Goal: Transaction & Acquisition: Purchase product/service

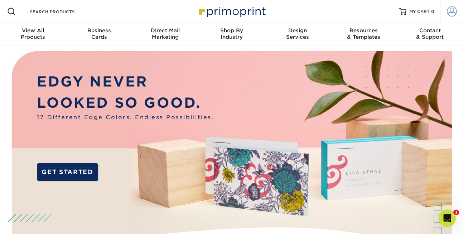
click at [451, 9] on span at bounding box center [452, 11] width 10 height 10
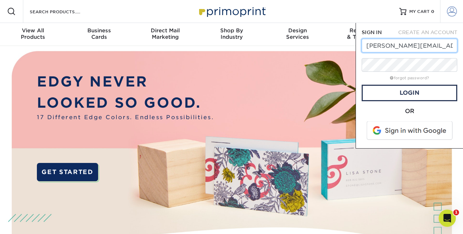
type input "donna@kitchencpr.com"
click at [405, 72] on form "SIGN IN CREATE AN ACCOUNT donna@kitchencpr.com forgot password? All fields are …" at bounding box center [410, 86] width 96 height 114
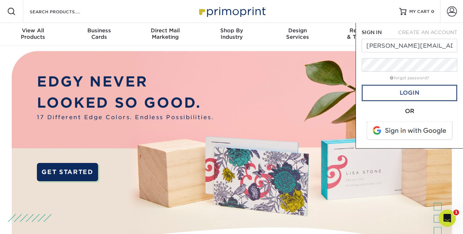
click at [413, 92] on link "Login" at bounding box center [410, 93] width 96 height 16
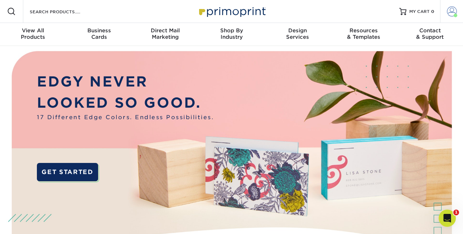
click at [451, 10] on span at bounding box center [452, 11] width 10 height 10
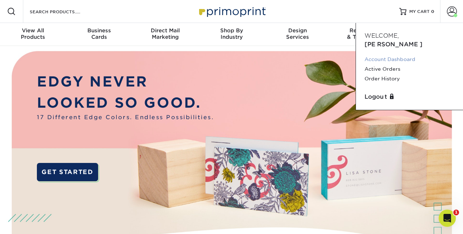
click at [372, 54] on link "Account Dashboard" at bounding box center [410, 59] width 90 height 10
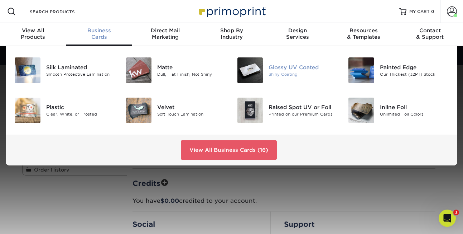
click at [286, 70] on div "Glossy UV Coated" at bounding box center [303, 67] width 69 height 8
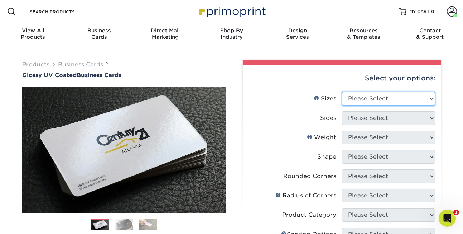
select select "2.00x3.50"
click at [431, 99] on select "Please Select 1.5" x 3.5" - Mini 1.75" x 3.5" - Mini 2" x 2" - Square 2" x 3" -…" at bounding box center [388, 99] width 93 height 14
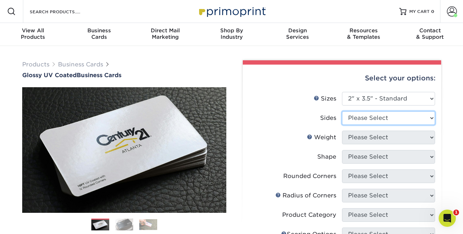
click at [431, 116] on select "Please Select Print Both Sides Print Front Only" at bounding box center [388, 118] width 93 height 14
select select "13abbda7-1d64-4f25-8bb2-c179b224825d"
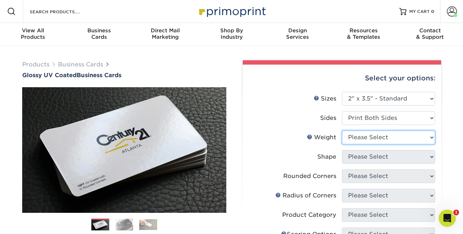
select select "14PT"
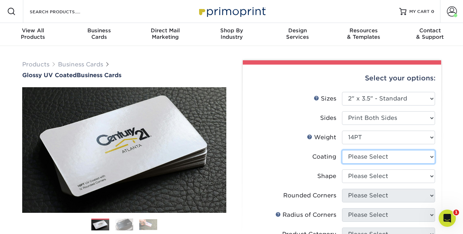
click at [431, 155] on select at bounding box center [388, 157] width 93 height 14
select select "ae367451-b2b8-45df-a344-0f05b6a12993"
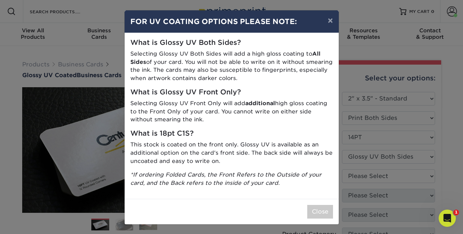
click at [294, 207] on div "Close" at bounding box center [232, 211] width 214 height 25
click at [322, 207] on button "Close" at bounding box center [320, 212] width 26 height 14
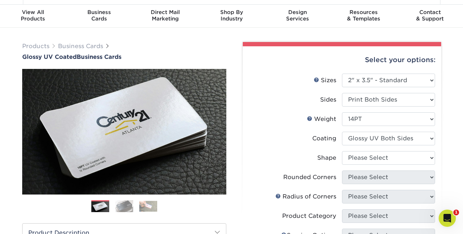
scroll to position [19, 0]
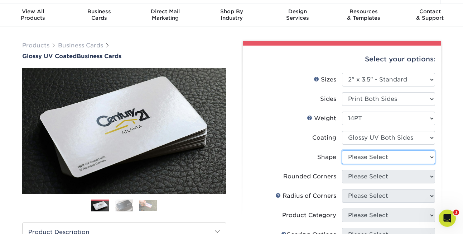
select select "standard"
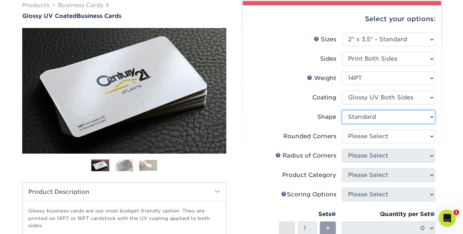
scroll to position [60, 0]
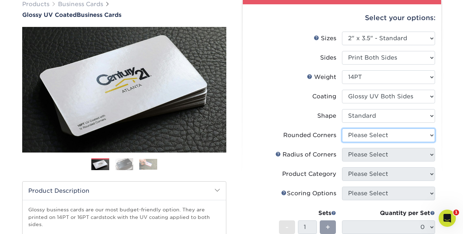
click at [430, 137] on select "Please Select Yes - Round 2 Corners Yes - Round 4 Corners No" at bounding box center [388, 135] width 93 height 14
select select "0"
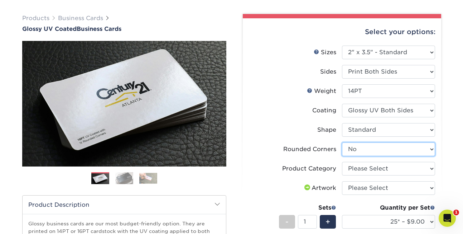
scroll to position [45, 0]
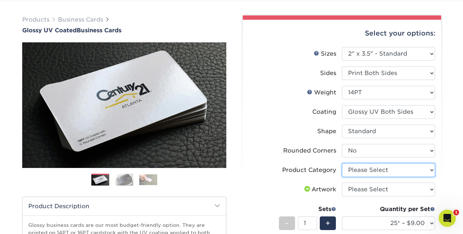
click at [430, 170] on select "Please Select Business Cards" at bounding box center [388, 170] width 93 height 14
select select "3b5148f1-0588-4f88-a218-97bcfdce65c1"
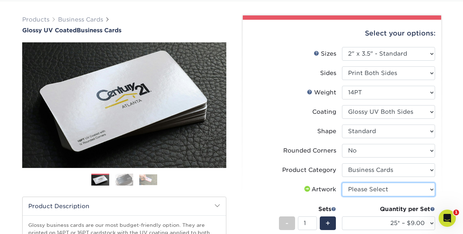
click at [432, 186] on select "Please Select I will upload files I need a design - $100" at bounding box center [388, 189] width 93 height 14
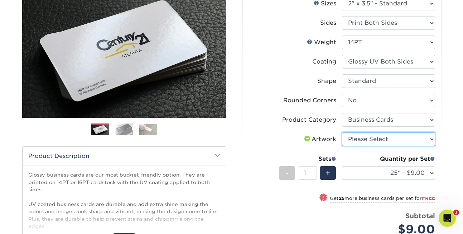
scroll to position [108, 0]
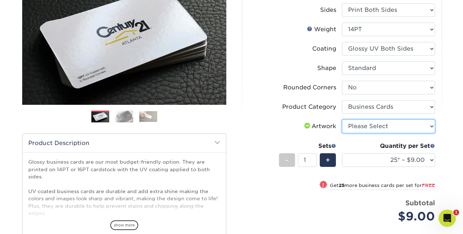
select select "upload"
click at [431, 144] on span at bounding box center [432, 145] width 5 height 5
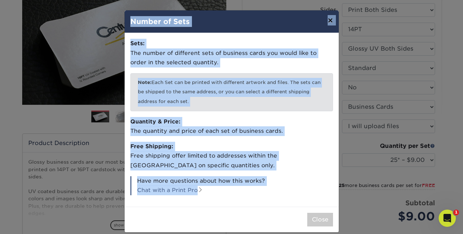
click at [329, 20] on button "×" at bounding box center [330, 20] width 16 height 20
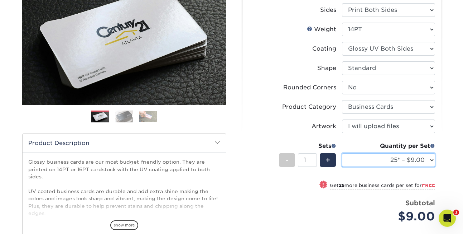
select select "250* – $17.00"
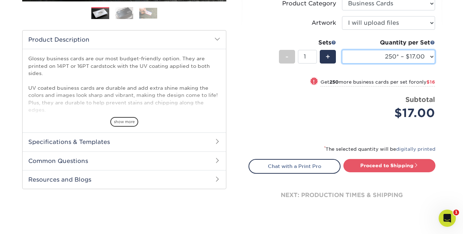
scroll to position [213, 0]
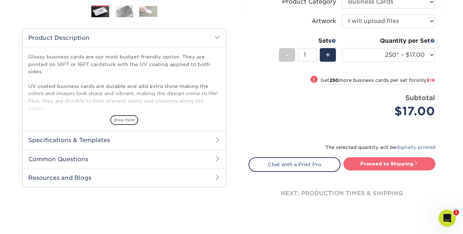
click at [383, 162] on link "Proceed to Shipping" at bounding box center [390, 163] width 92 height 13
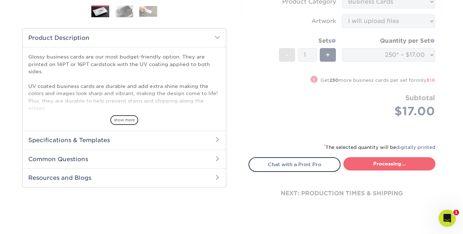
type input "Set 1"
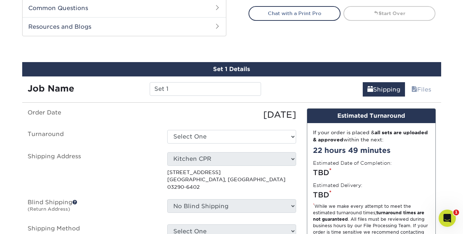
scroll to position [389, 0]
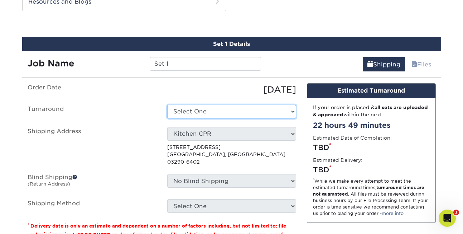
select select "2e813298-a2ed-4903-a336-1d833251102b"
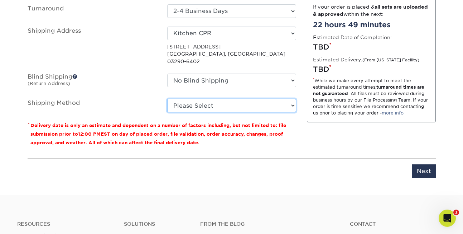
scroll to position [494, 0]
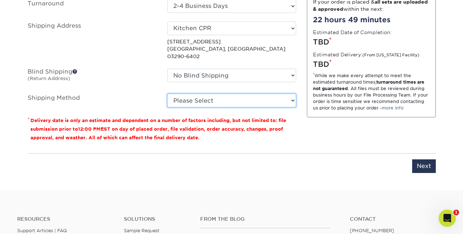
click at [291, 94] on select "Please Select Ground Shipping (+$7.84) 3 Day Shipping Service (+$26.64) 2 Day A…" at bounding box center [231, 101] width 129 height 14
select select "03"
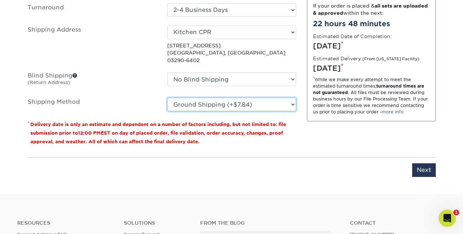
scroll to position [492, 0]
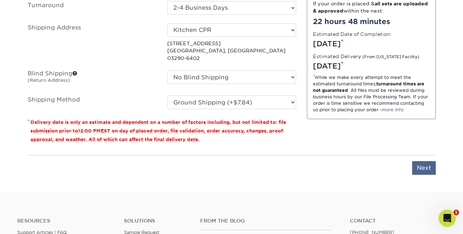
click at [419, 161] on input "Next" at bounding box center [424, 168] width 24 height 14
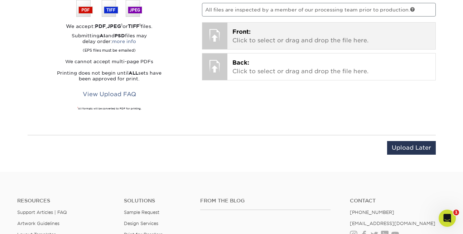
click at [240, 42] on p "Front: Click to select or drag and drop the file here." at bounding box center [332, 36] width 198 height 17
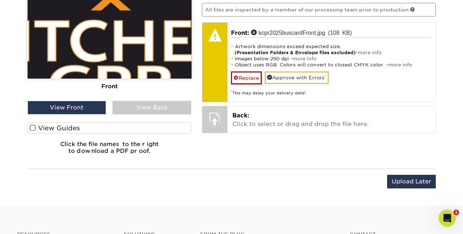
click at [33, 126] on span at bounding box center [33, 127] width 6 height 7
click at [0, 0] on input "View Guides" at bounding box center [0, 0] width 0 height 0
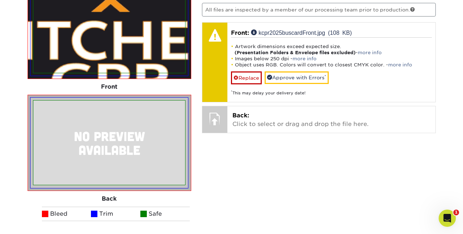
click at [33, 126] on div at bounding box center [109, 142] width 153 height 85
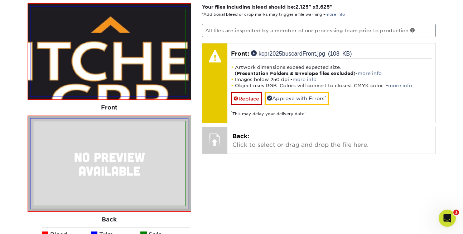
scroll to position [478, 0]
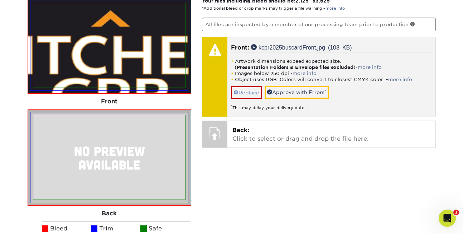
click at [237, 90] on span at bounding box center [236, 93] width 5 height 6
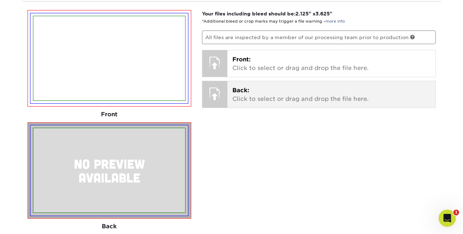
scroll to position [465, 0]
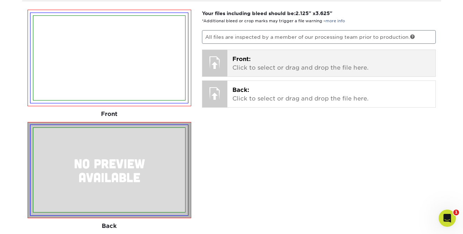
click at [249, 65] on p "Front: Click to select or drag and drop the file here." at bounding box center [332, 63] width 198 height 17
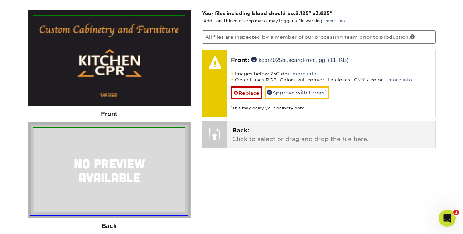
click at [260, 133] on p "Back: Click to select or drag and drop the file here." at bounding box center [332, 134] width 198 height 17
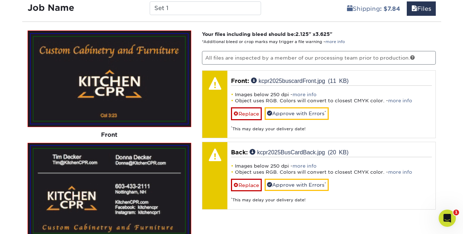
scroll to position [449, 0]
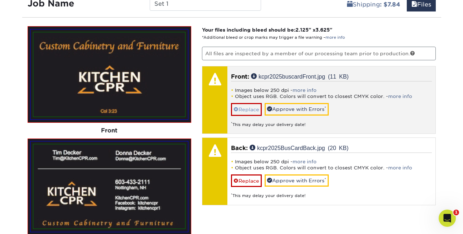
click at [249, 109] on link "Replace" at bounding box center [246, 109] width 31 height 13
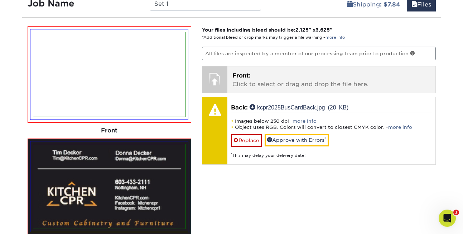
click at [241, 77] on span "Front:" at bounding box center [242, 75] width 18 height 7
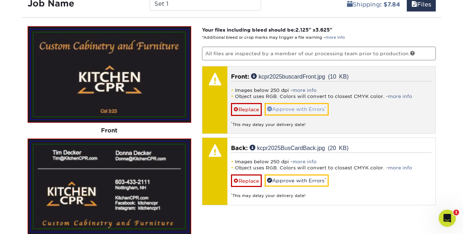
click at [309, 109] on link "Approve with Errors *" at bounding box center [297, 109] width 64 height 12
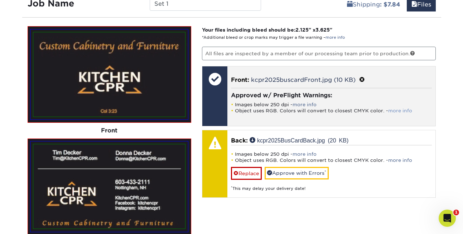
click at [402, 109] on link "more info" at bounding box center [400, 110] width 24 height 5
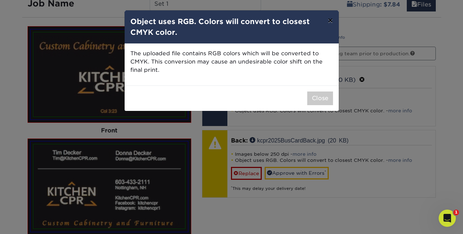
click at [331, 20] on button "×" at bounding box center [330, 20] width 16 height 20
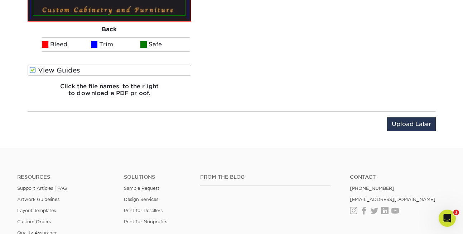
scroll to position [668, 0]
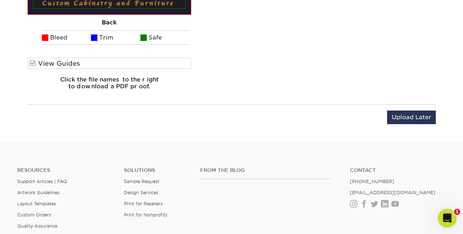
click at [453, 212] on div "Open Intercom Messenger" at bounding box center [447, 217] width 24 height 24
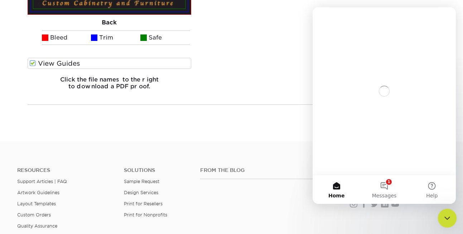
scroll to position [0, 0]
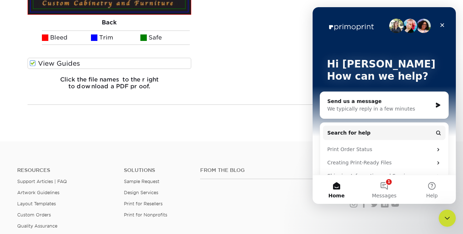
click at [397, 105] on div "We typically reply in a few minutes" at bounding box center [380, 109] width 105 height 8
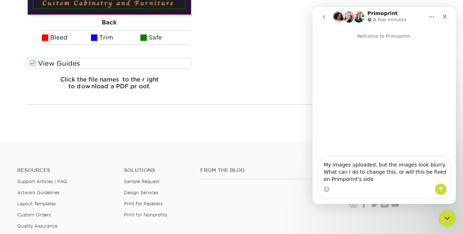
type textarea "My images uploaded, but the images look blurry. What can I do to change this, o…"
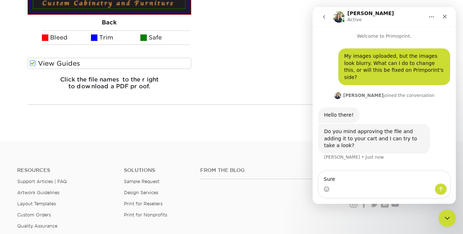
type textarea "Sure!"
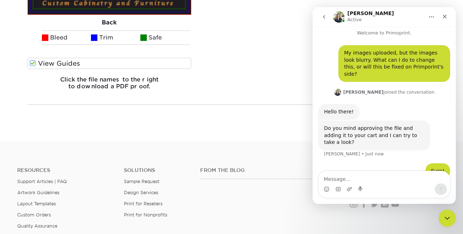
click at [268, 111] on div "Upload Later Save & Continue Continue" at bounding box center [232, 121] width 408 height 22
click at [445, 15] on icon "Close" at bounding box center [445, 17] width 6 height 6
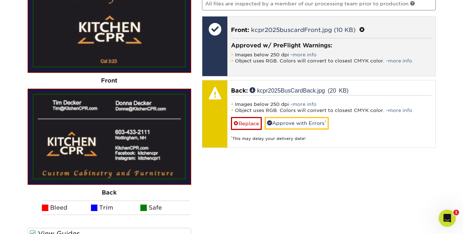
scroll to position [498, 0]
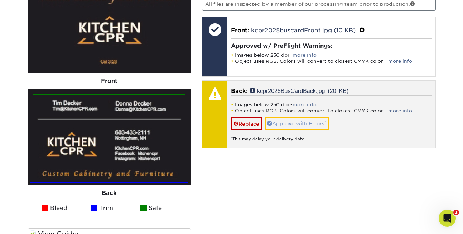
click at [304, 125] on link "Approve with Errors *" at bounding box center [297, 123] width 64 height 12
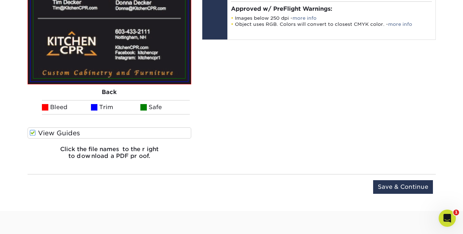
scroll to position [601, 0]
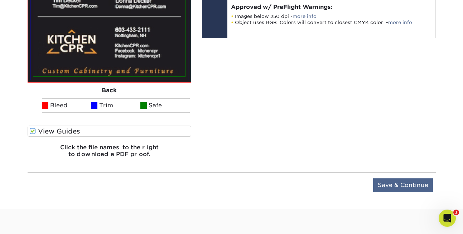
click at [400, 182] on input "Save & Continue" at bounding box center [403, 185] width 60 height 14
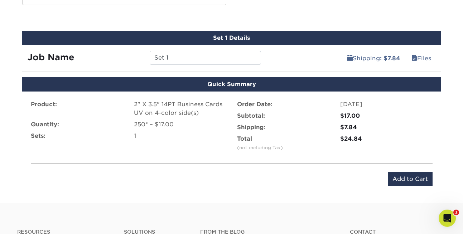
scroll to position [398, 0]
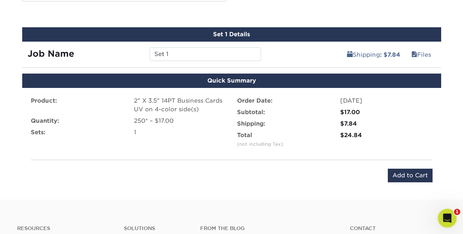
click at [448, 224] on div "Open Intercom Messenger" at bounding box center [447, 217] width 24 height 24
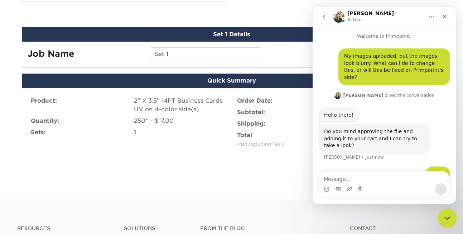
scroll to position [3, 0]
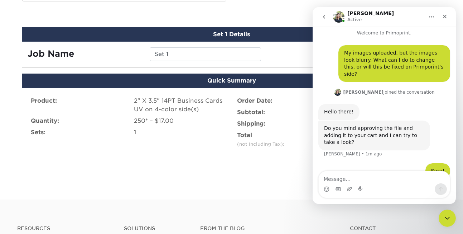
click at [250, 185] on div "Product: 2" X 3.5" 14PT Business Cards UV on 4-color side(s) Quantity: 250* – $…" at bounding box center [231, 139] width 419 height 103
click at [443, 15] on icon "Close" at bounding box center [445, 17] width 6 height 6
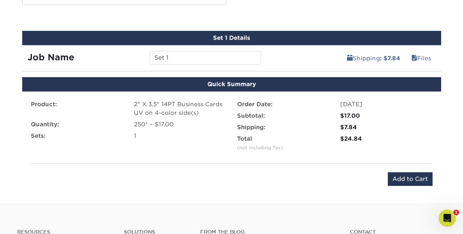
scroll to position [396, 0]
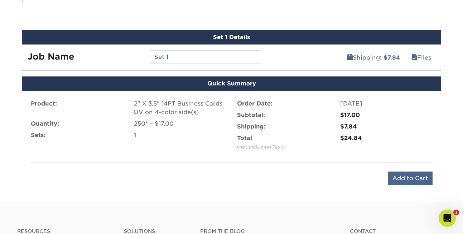
click at [409, 177] on input "Add to Cart" at bounding box center [410, 178] width 45 height 14
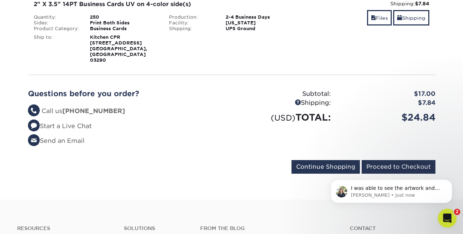
click at [445, 216] on icon "Open Intercom Messenger" at bounding box center [447, 217] width 12 height 12
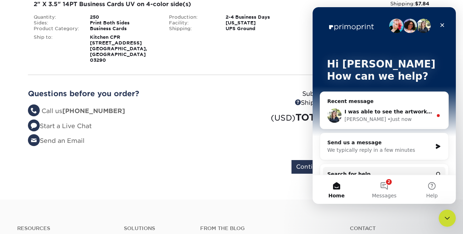
click at [416, 115] on div "I was able to see the artwork and unfortunately this is something you would hav…" at bounding box center [389, 112] width 88 height 8
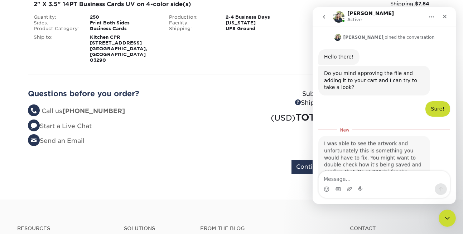
scroll to position [63, 0]
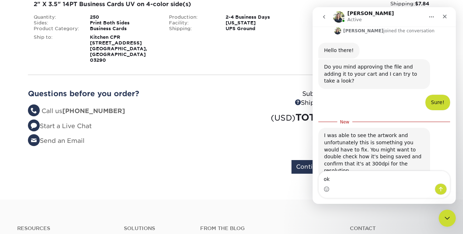
type textarea "o"
type textarea "Ok thank you, Irene!"
